Goal: Entertainment & Leisure: Consume media (video, audio)

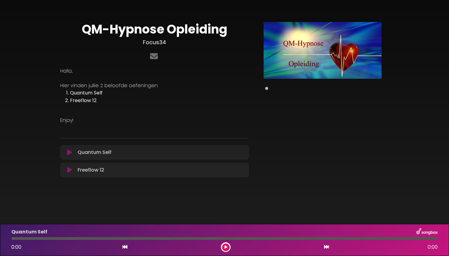
click at [132, 151] on div "Quantum Self Loading Track..." at bounding box center [160, 152] width 170 height 7
click at [94, 152] on p "Quantum Self Loading Track..." at bounding box center [95, 152] width 34 height 7
click at [67, 152] on icon at bounding box center [69, 153] width 5 height 6
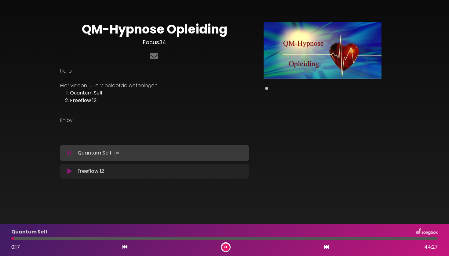
click at [24, 239] on div at bounding box center [224, 238] width 426 height 3
click at [31, 237] on div at bounding box center [224, 238] width 426 height 3
click at [40, 238] on div at bounding box center [224, 238] width 426 height 3
click at [72, 241] on div "Quantum Self 3:05 44:27" at bounding box center [224, 240] width 433 height 24
click at [74, 239] on div at bounding box center [224, 238] width 426 height 3
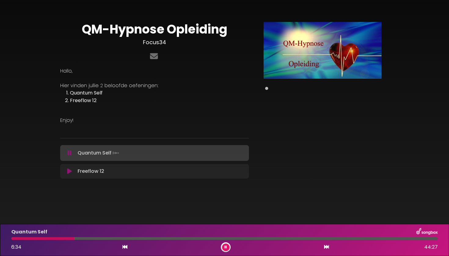
click at [90, 237] on div at bounding box center [224, 238] width 426 height 3
click at [109, 239] on div at bounding box center [224, 238] width 426 height 3
click at [131, 239] on div at bounding box center [224, 238] width 426 height 3
click at [200, 238] on div at bounding box center [224, 238] width 426 height 3
click at [238, 239] on div at bounding box center [224, 238] width 426 height 3
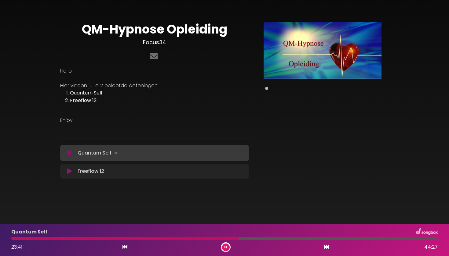
click at [294, 240] on div "Quantum Self 23:41 44:27" at bounding box center [224, 240] width 433 height 24
click at [294, 239] on div at bounding box center [224, 238] width 426 height 3
click at [313, 239] on div at bounding box center [224, 238] width 426 height 3
click at [334, 239] on div at bounding box center [224, 238] width 426 height 3
click at [354, 239] on div at bounding box center [224, 238] width 426 height 3
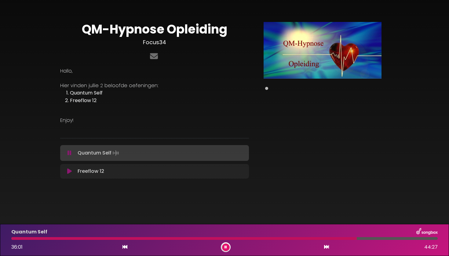
click at [227, 247] on button at bounding box center [226, 248] width 8 height 8
